Goal: Transaction & Acquisition: Purchase product/service

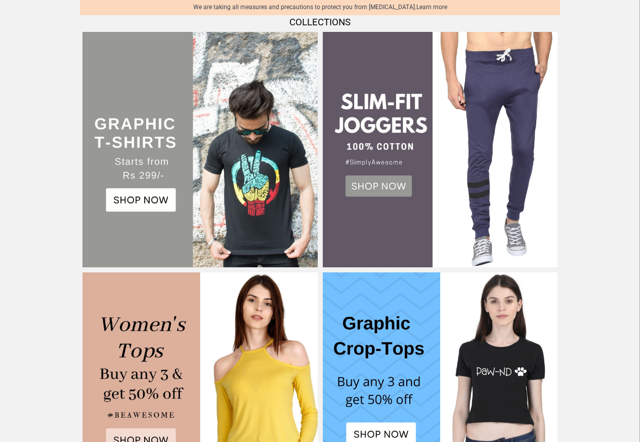
scroll to position [219, 0]
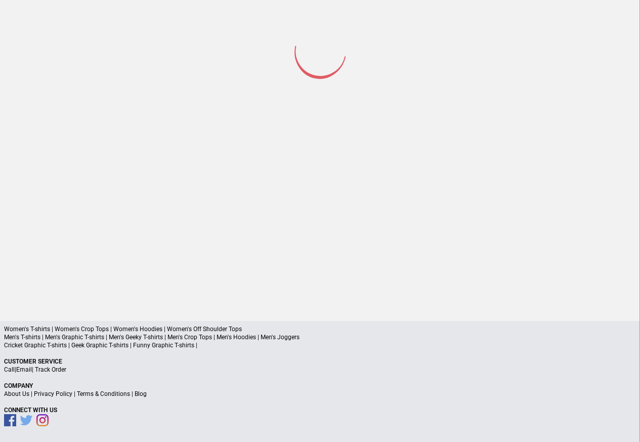
scroll to position [47, 0]
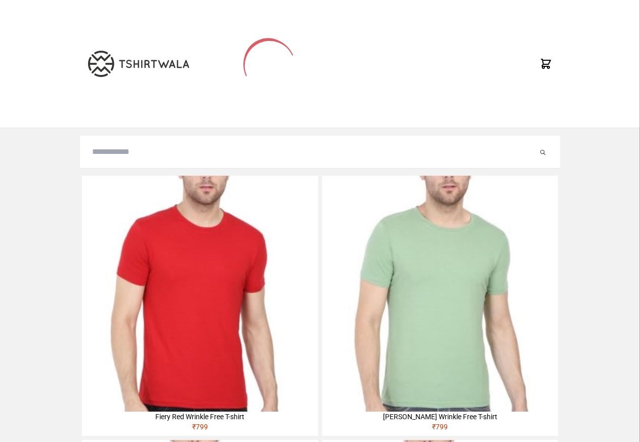
type input "**********"
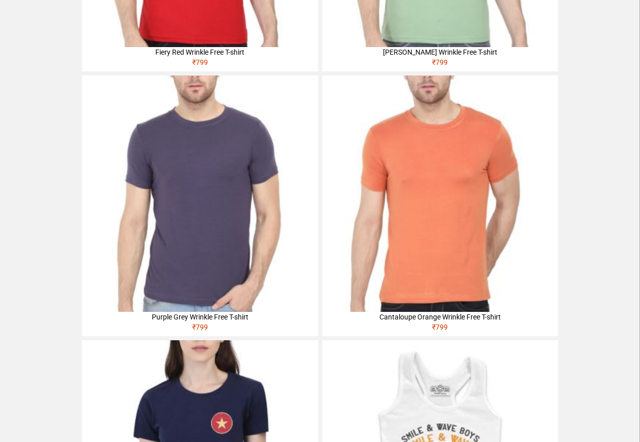
scroll to position [279, 0]
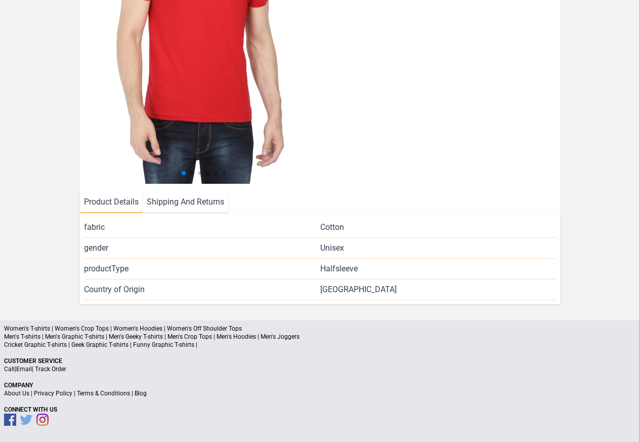
scroll to position [218, 0]
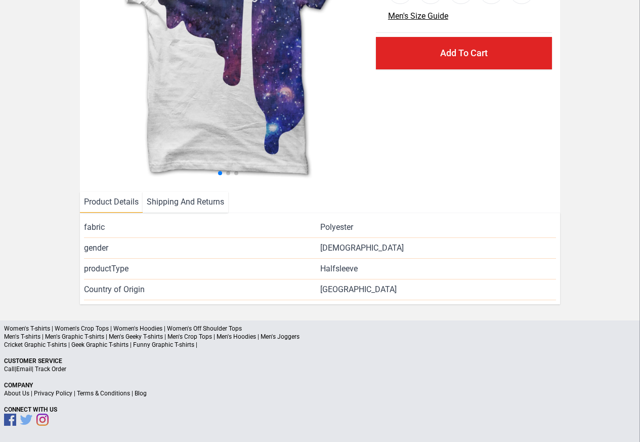
scroll to position [97, 0]
